Goal: Check status: Check status

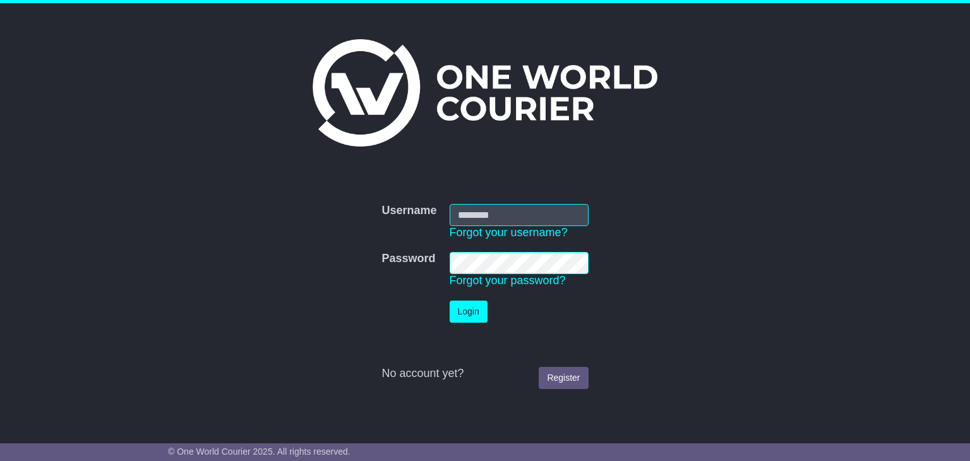
type input "**********"
click at [465, 309] on button "Login" at bounding box center [469, 312] width 38 height 22
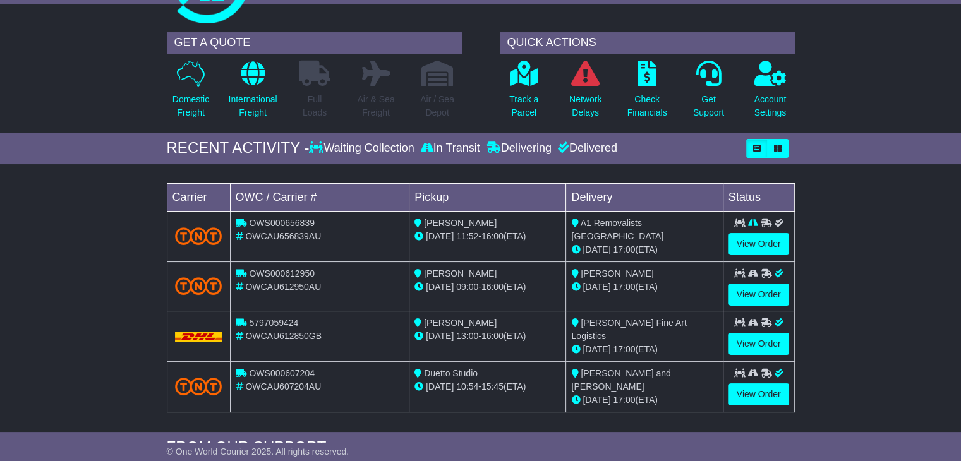
scroll to position [75, 0]
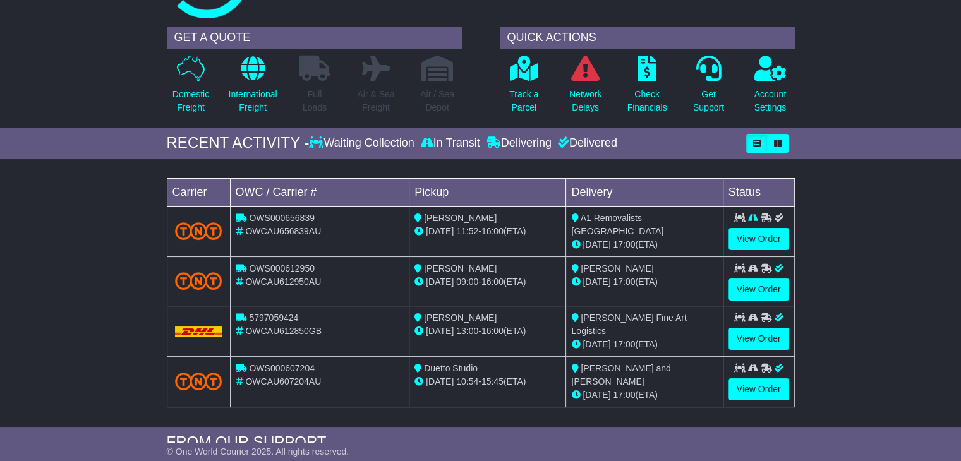
drag, startPoint x: 968, startPoint y: 64, endPoint x: 962, endPoint y: 94, distance: 30.9
click at [960, 94] on html "camilo@den-holm.com Logout Katie Di Fabricio Camilo@den-holm.com 0422994301 Cha…" at bounding box center [480, 157] width 961 height 461
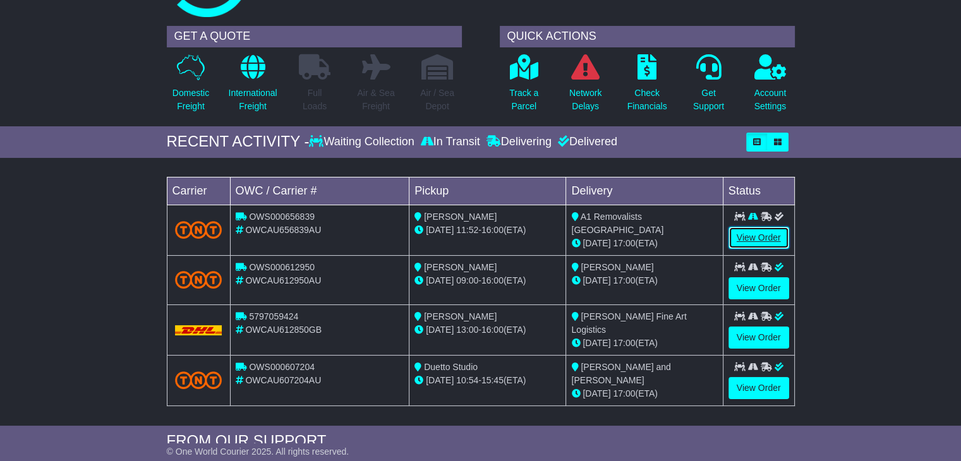
click at [766, 243] on link "View Order" at bounding box center [758, 238] width 61 height 22
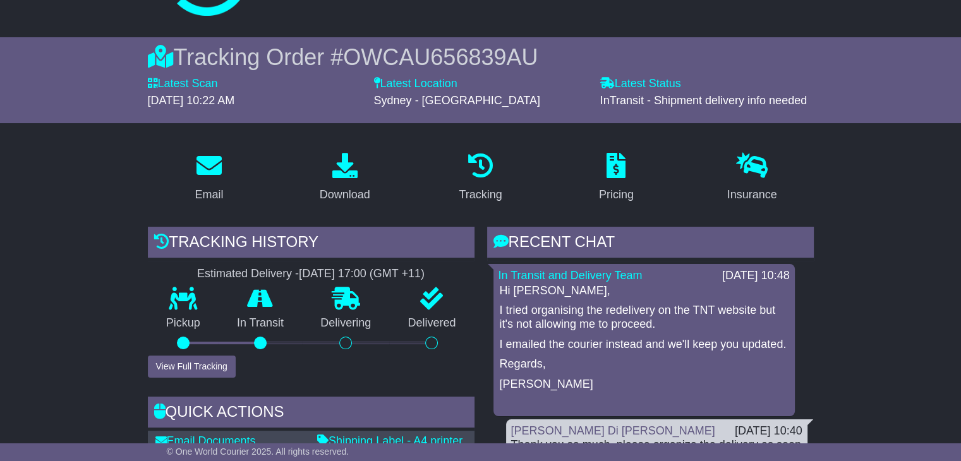
scroll to position [94, 0]
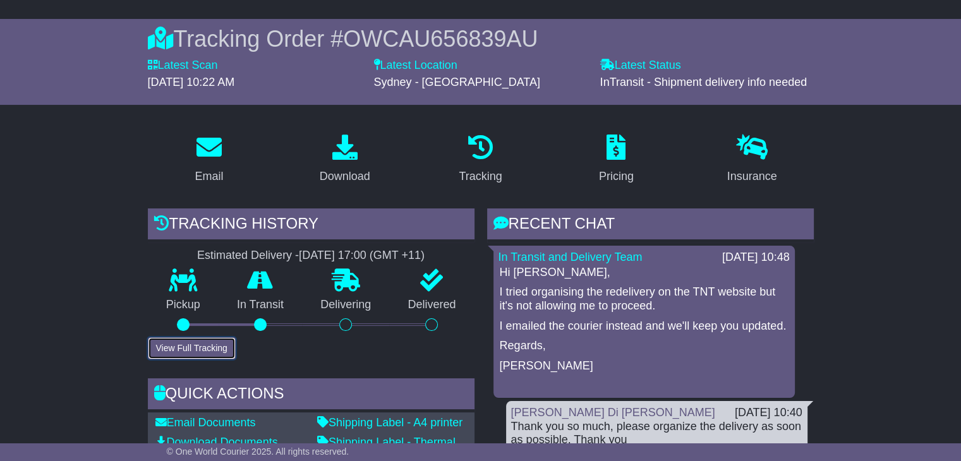
click at [223, 345] on button "View Full Tracking" at bounding box center [192, 348] width 88 height 22
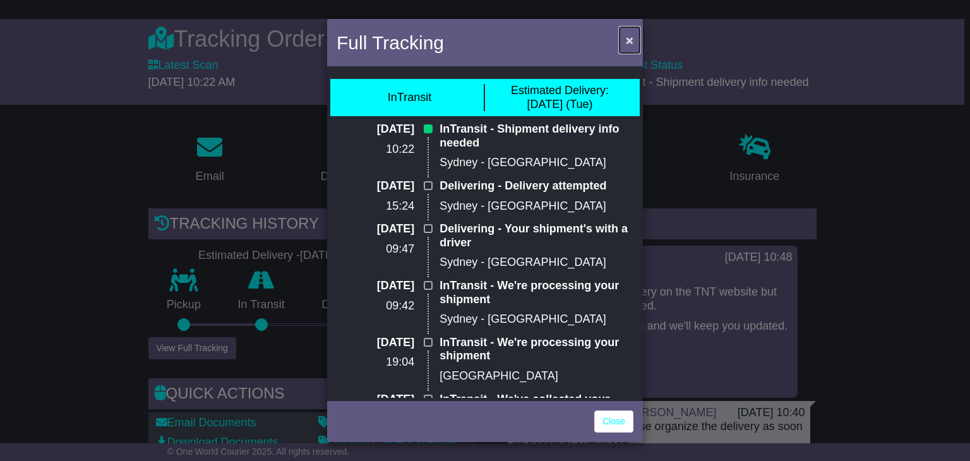
click at [626, 41] on span "×" at bounding box center [630, 40] width 8 height 15
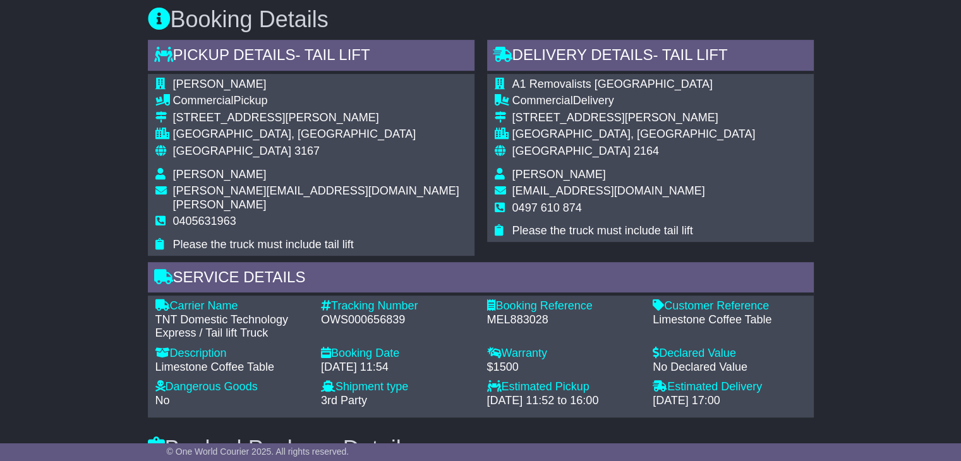
scroll to position [696, 0]
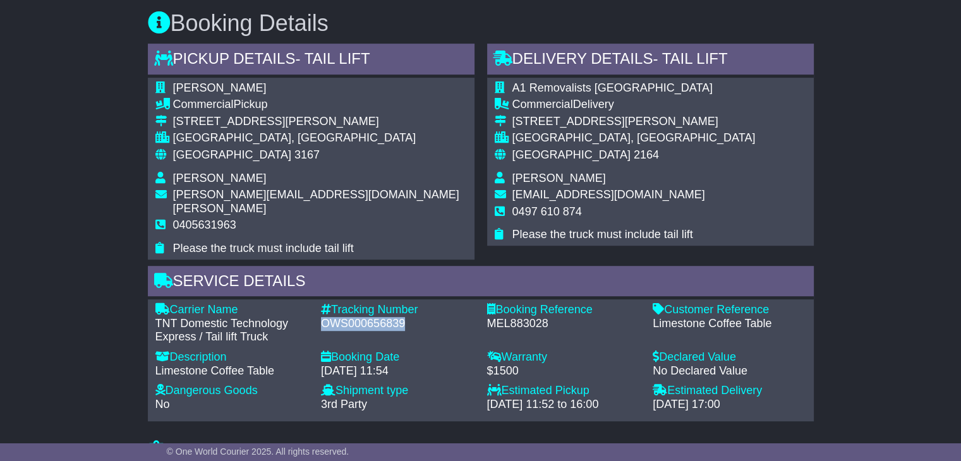
drag, startPoint x: 415, startPoint y: 310, endPoint x: 322, endPoint y: 313, distance: 93.5
click at [322, 317] on div "OWS000656839" at bounding box center [398, 324] width 154 height 14
copy div "OWS000656839"
